Goal: Transaction & Acquisition: Purchase product/service

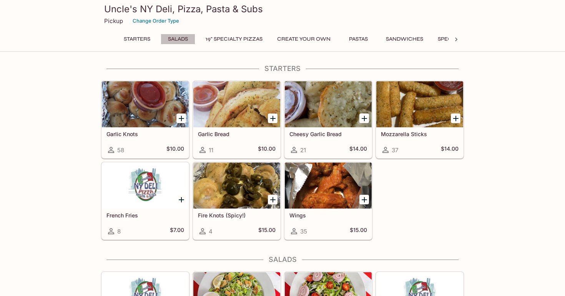
click at [180, 38] on button "Salads" at bounding box center [178, 39] width 35 height 11
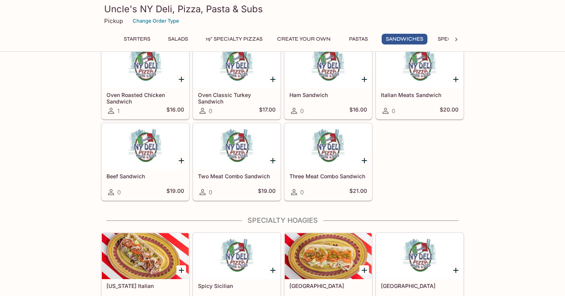
scroll to position [994, 0]
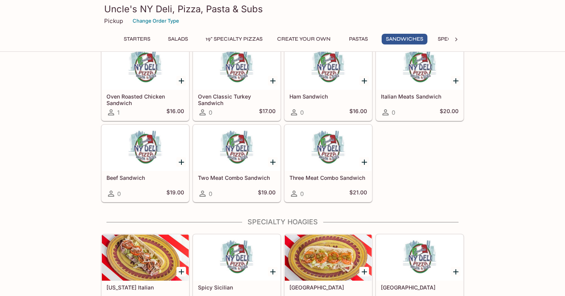
click at [157, 181] on h5 "Beef Sandwich" at bounding box center [145, 178] width 78 height 7
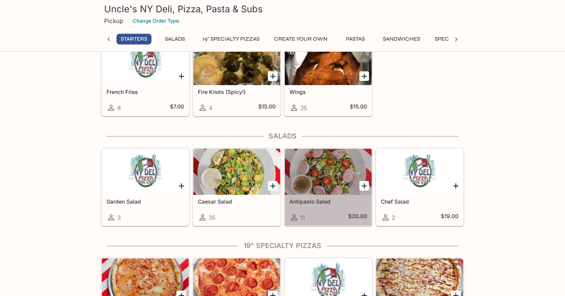
click at [335, 184] on div at bounding box center [328, 172] width 87 height 46
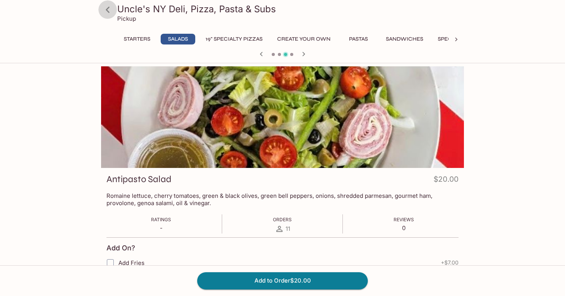
click at [106, 9] on icon at bounding box center [108, 10] width 4 height 6
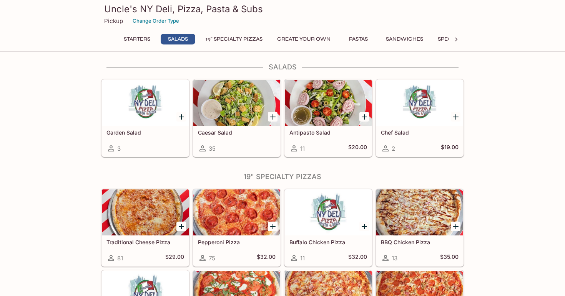
click at [402, 128] on div "Chef Salad 2 $19.00" at bounding box center [419, 141] width 87 height 31
